Goal: Task Accomplishment & Management: Manage account settings

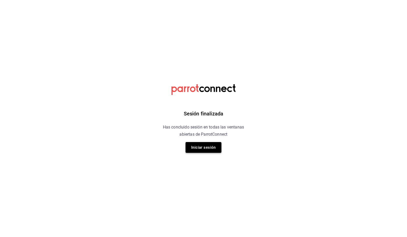
click at [209, 143] on button "Iniciar sesión" at bounding box center [203, 147] width 36 height 11
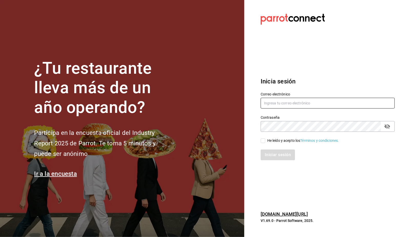
click at [287, 105] on input "text" at bounding box center [327, 103] width 134 height 11
type input "L"
type input "l"
type input "usuarios@luis.com"
click at [268, 141] on div "He leído y acepto los Términos y condiciones." at bounding box center [303, 140] width 72 height 5
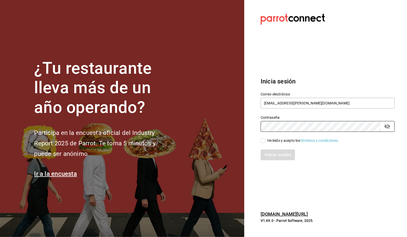
click at [265, 141] on input "He leído y acepto los Términos y condiciones." at bounding box center [262, 141] width 5 height 5
checkbox input "true"
click at [277, 151] on button "Iniciar sesión" at bounding box center [277, 155] width 35 height 11
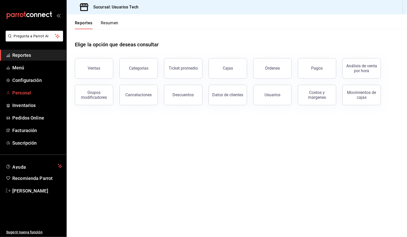
click at [23, 95] on span "Personal" at bounding box center [37, 92] width 50 height 7
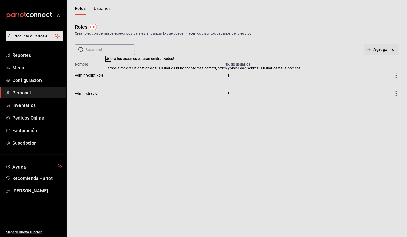
click at [109, 60] on icon at bounding box center [108, 59] width 2 height 2
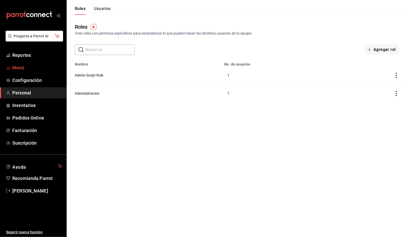
click at [14, 69] on span "Menú" at bounding box center [37, 67] width 50 height 7
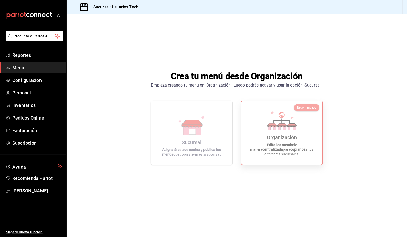
click at [269, 137] on div "Organización Edita los menús de manera centralizada para copiarlos a tus difere…" at bounding box center [281, 132] width 69 height 55
click at [296, 117] on icon at bounding box center [281, 120] width 29 height 20
click at [18, 95] on span "Personal" at bounding box center [37, 92] width 50 height 7
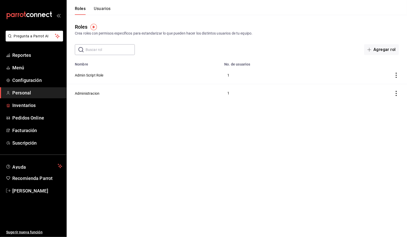
click at [183, 102] on html "Pregunta a Parrot AI Reportes Menú Configuración Personal Inventarios Pedidos O…" at bounding box center [203, 51] width 407 height 102
click at [101, 76] on button "Admin Script Role" at bounding box center [89, 75] width 29 height 5
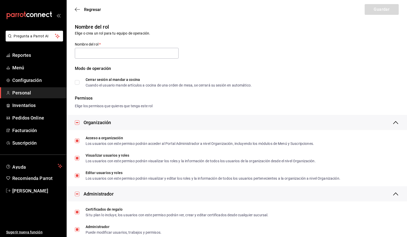
type input "Admin Script Role"
checkbox input "true"
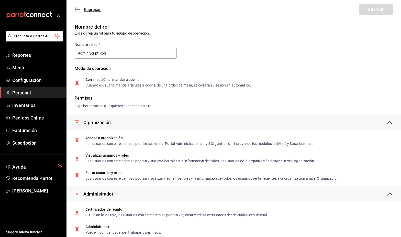
click at [87, 11] on span "Regresar" at bounding box center [92, 9] width 17 height 5
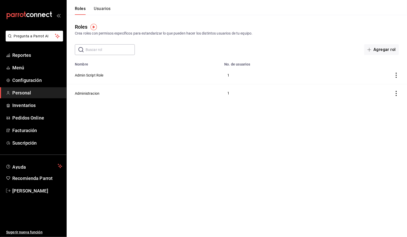
click at [26, 86] on ul "Reportes Menú Configuración Personal Inventarios Pedidos Online Facturación Sus…" at bounding box center [33, 99] width 66 height 99
click at [26, 83] on span "Configuración" at bounding box center [37, 80] width 50 height 7
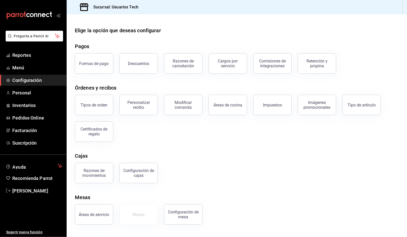
click at [280, 133] on div "Tipos de orden Personalizar recibo Modificar comanda Áreas de cocina Impuestos …" at bounding box center [234, 115] width 330 height 53
click at [34, 93] on span "Personal" at bounding box center [37, 92] width 50 height 7
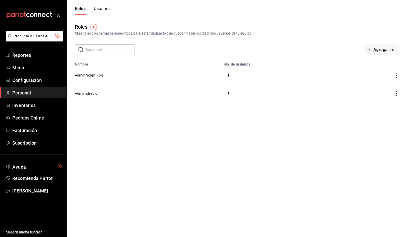
click at [95, 12] on button "Usuarios" at bounding box center [102, 10] width 17 height 9
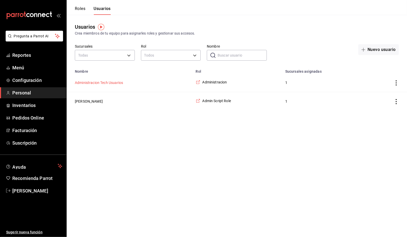
click at [101, 83] on button "Administracion Tech Usuarios" at bounding box center [99, 82] width 48 height 5
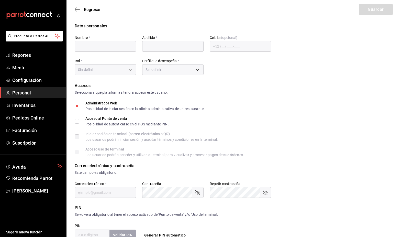
type input "Administracion"
type input "Tech Usuarios"
checkbox input "true"
type input "[EMAIL_ADDRESS][PERSON_NAME][DOMAIN_NAME]"
checkbox input "true"
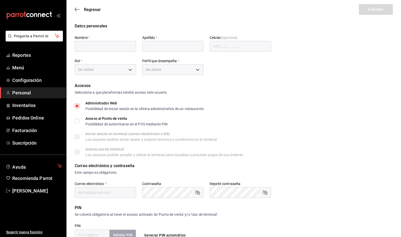
checkbox input "true"
type input "6603bd5d-7951-4ca4-9793-c08bfbd7b908"
type input "ADMIN"
checkbox input "true"
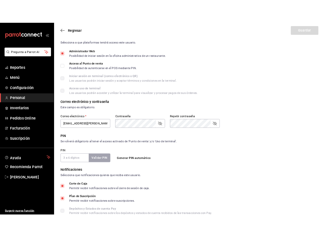
scroll to position [142, 0]
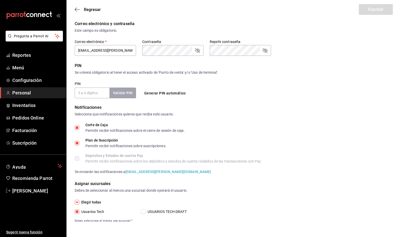
click at [145, 213] on input "USUARIOS TECH DRAFT" at bounding box center [143, 211] width 5 height 5
checkbox input "true"
click at [365, 14] on button "Guardar" at bounding box center [376, 9] width 34 height 11
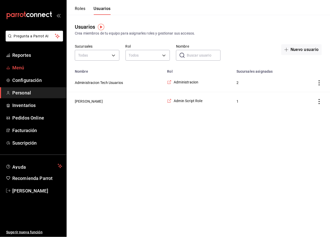
click at [22, 65] on span "Menú" at bounding box center [37, 67] width 50 height 7
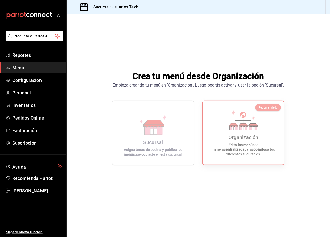
click at [279, 201] on div "Crea tu menú desde Organización Empieza creando tu menú en 'Organización'. Lueg…" at bounding box center [198, 117] width 263 height 206
click at [251, 148] on p "Edita los menús de manera centralizada para copiarlos a tus diferentes sucursal…" at bounding box center [243, 150] width 69 height 14
click at [22, 95] on span "Personal" at bounding box center [37, 92] width 50 height 7
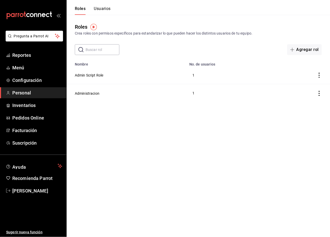
drag, startPoint x: 151, startPoint y: 131, endPoint x: 147, endPoint y: 133, distance: 3.9
click at [152, 102] on html "Pregunta a Parrot AI Reportes Menú Configuración Personal Inventarios Pedidos O…" at bounding box center [165, 51] width 330 height 102
click at [37, 189] on span "[PERSON_NAME]" at bounding box center [37, 190] width 50 height 7
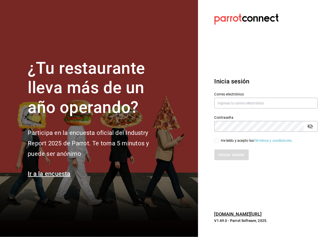
click at [228, 96] on label "Correo electrónico" at bounding box center [265, 94] width 103 height 4
click at [230, 101] on input "text" at bounding box center [265, 103] width 103 height 11
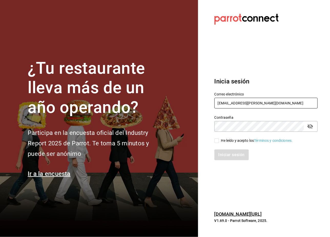
type input "[EMAIL_ADDRESS][PERSON_NAME][DOMAIN_NAME]"
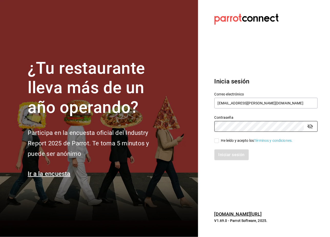
click at [223, 143] on div "He leído y acepto los Términos y condiciones." at bounding box center [257, 140] width 72 height 5
click at [219, 143] on input "He leído y acepto los Términos y condiciones." at bounding box center [216, 141] width 5 height 5
checkbox input "true"
click at [234, 151] on button "Iniciar sesión" at bounding box center [231, 155] width 35 height 11
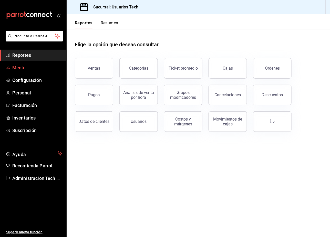
click at [13, 69] on span "Menú" at bounding box center [37, 67] width 50 height 7
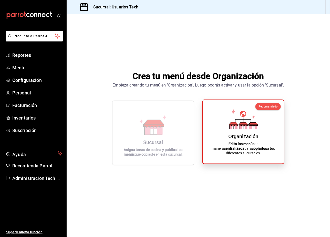
click at [252, 140] on div "Organización" at bounding box center [243, 136] width 30 height 6
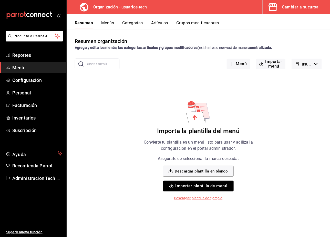
click at [258, 121] on div "Importa la plantilla del menú Convierte tu plantilla en un menú listo para usar…" at bounding box center [198, 150] width 129 height 101
click at [198, 133] on h6 "Importa la plantilla del menú" at bounding box center [198, 131] width 82 height 8
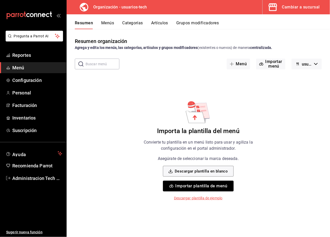
click at [189, 119] on icon at bounding box center [195, 117] width 19 height 12
click at [193, 109] on icon at bounding box center [198, 111] width 25 height 23
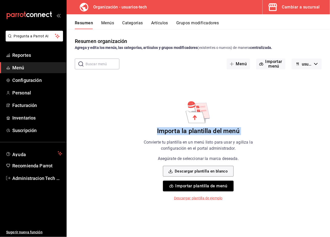
click at [193, 109] on icon at bounding box center [198, 111] width 25 height 23
click at [284, 8] on div "Cambiar a sucursal" at bounding box center [301, 7] width 38 height 7
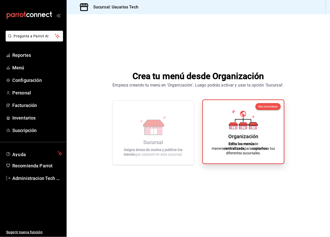
click at [252, 129] on icon at bounding box center [253, 127] width 3 height 3
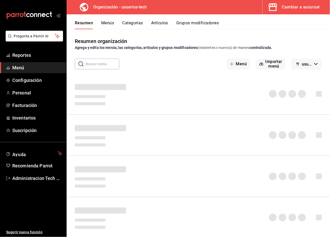
click at [291, 6] on div "Cambiar a sucursal" at bounding box center [301, 7] width 38 height 7
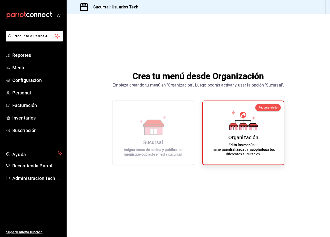
click at [129, 61] on div "Crea tu menú desde Organización Empieza creando tu menú en 'Organización'. Lueg…" at bounding box center [198, 117] width 263 height 206
click at [89, 112] on div "Crea tu menú desde Organización Empieza creando tu menú en 'Organización'. Lueg…" at bounding box center [198, 117] width 263 height 206
click at [240, 193] on div "Crea tu menú desde Organización Empieza creando tu menú en 'Organización'. Lueg…" at bounding box center [198, 117] width 263 height 206
click at [34, 94] on span "Personal" at bounding box center [37, 92] width 50 height 7
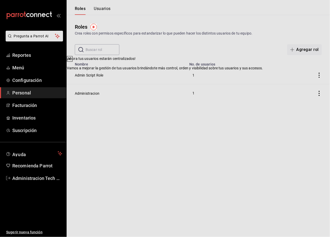
click at [72, 61] on icon at bounding box center [70, 59] width 4 height 4
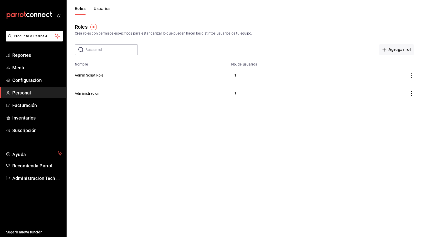
click at [108, 1] on div "Roles Usuarios" at bounding box center [89, 7] width 44 height 15
click at [108, 11] on button "Usuarios" at bounding box center [102, 10] width 17 height 9
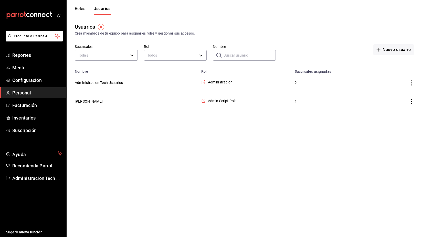
click at [290, 111] on html "Pregunta a Parrot AI Reportes Menú Configuración Personal Facturación Inventari…" at bounding box center [211, 55] width 422 height 111
click at [250, 111] on html "Pregunta a Parrot AI Reportes Menú Configuración Personal Facturación Inventari…" at bounding box center [211, 55] width 422 height 111
